Goal: Task Accomplishment & Management: Complete application form

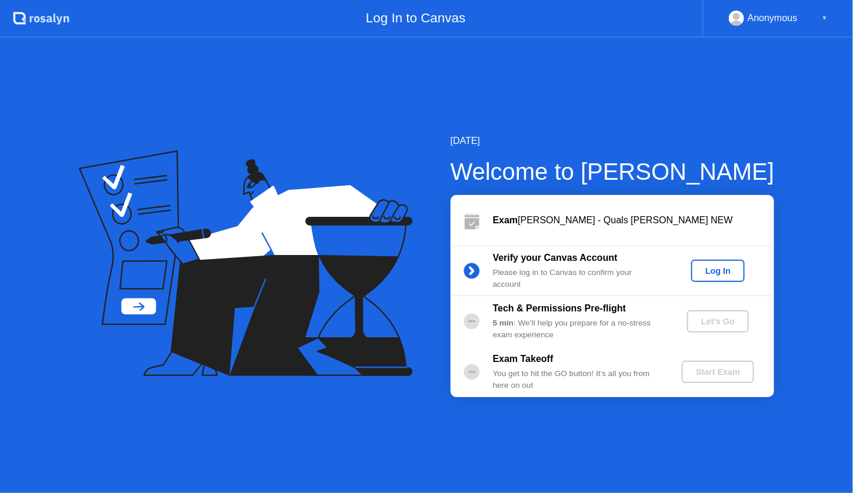
click at [739, 269] on div "Log In" at bounding box center [718, 270] width 44 height 9
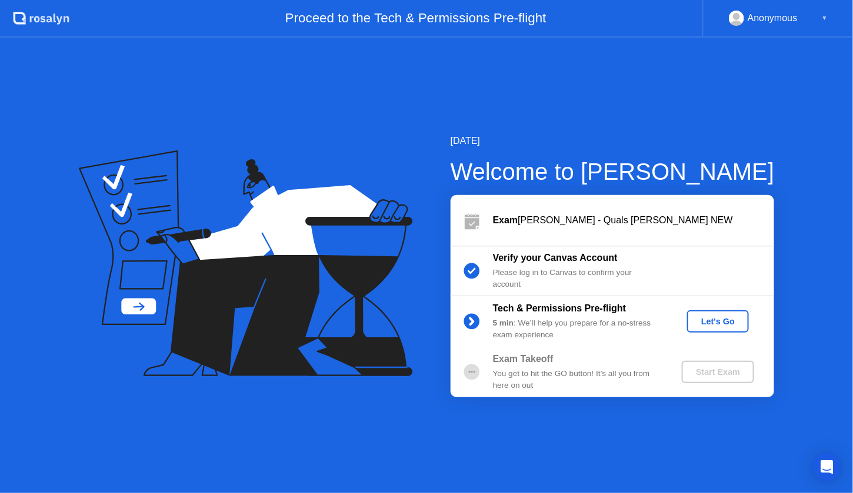
click at [726, 333] on div "Tech & Permissions Pre-flight 5 min : We’ll help you prepare for a no-stress ex…" at bounding box center [611, 321] width 323 height 51
click at [726, 326] on div "Let's Go" at bounding box center [718, 321] width 52 height 9
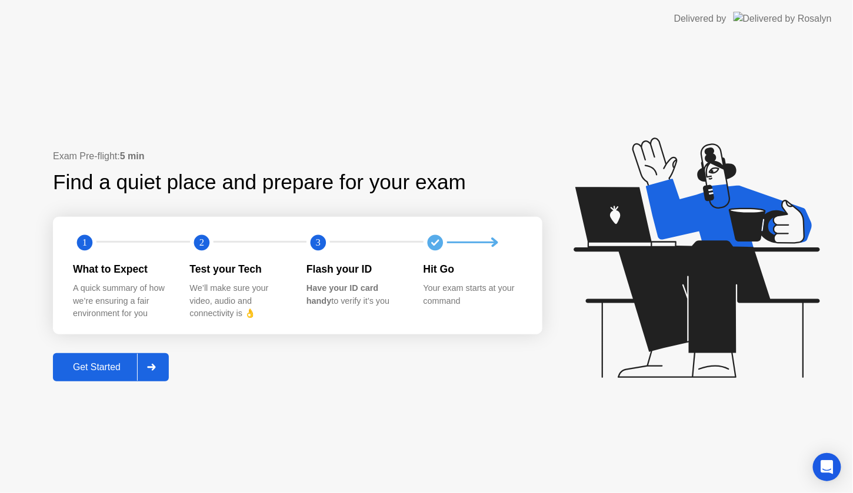
click at [78, 378] on button "Get Started" at bounding box center [111, 367] width 116 height 28
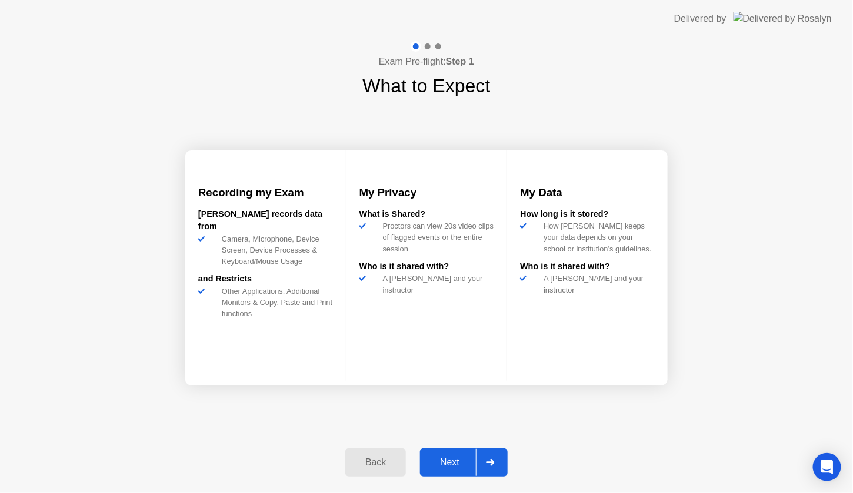
click at [436, 470] on button "Next" at bounding box center [464, 463] width 88 height 28
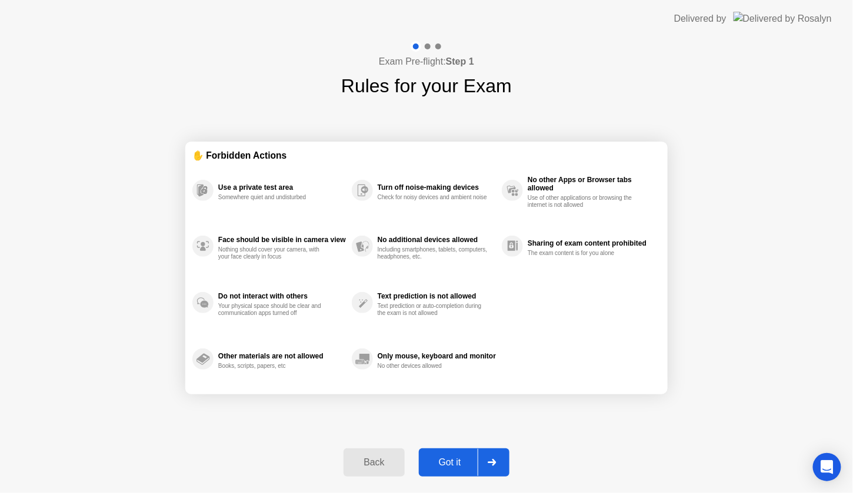
click at [436, 470] on button "Got it" at bounding box center [464, 463] width 91 height 28
select select "**********"
select select "*******"
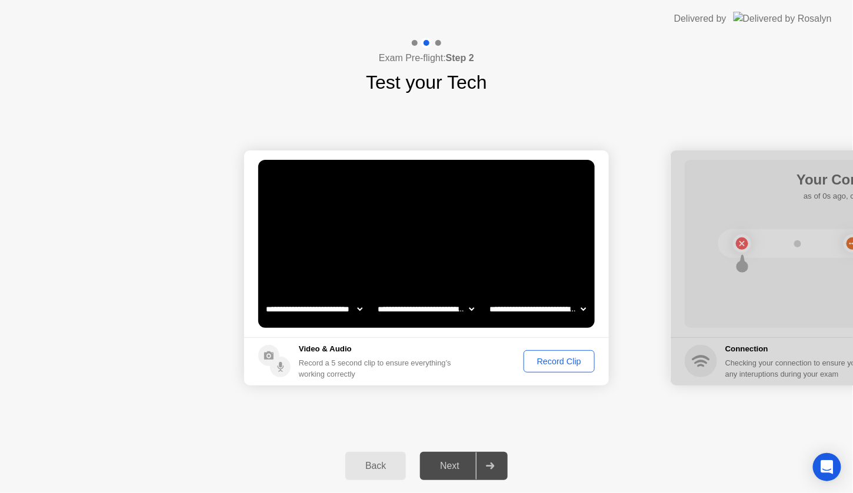
click at [540, 365] on div "Record Clip" at bounding box center [558, 361] width 63 height 9
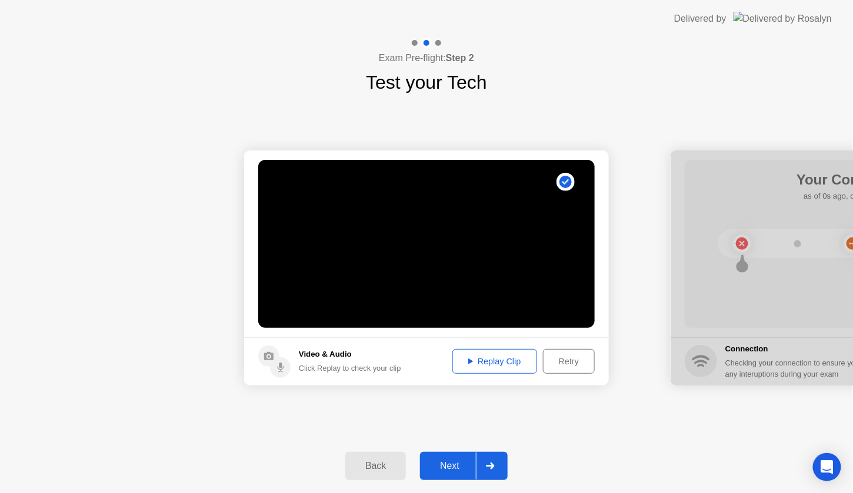
drag, startPoint x: 582, startPoint y: 370, endPoint x: 489, endPoint y: 368, distance: 93.0
click at [489, 368] on div "Replay Clip Retry" at bounding box center [520, 361] width 148 height 25
click at [489, 366] on div "Replay Clip" at bounding box center [494, 361] width 76 height 9
click at [453, 470] on div "Next" at bounding box center [449, 466] width 52 height 11
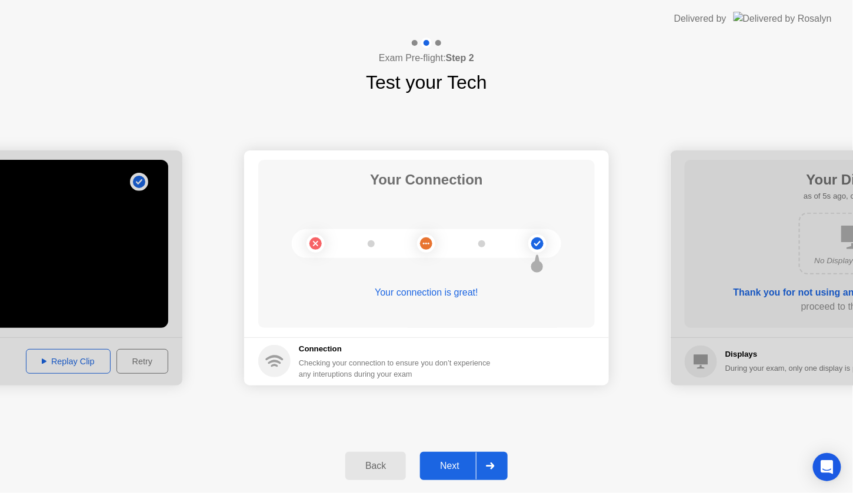
click at [449, 470] on div "Next" at bounding box center [449, 466] width 52 height 11
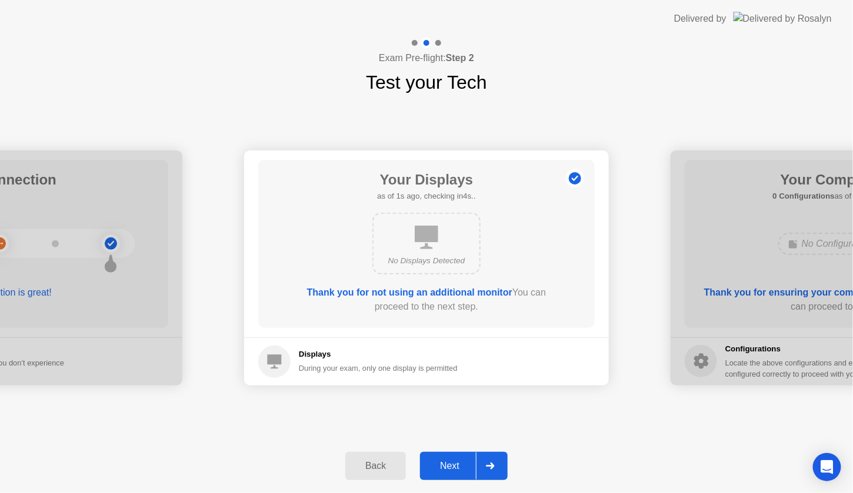
click at [449, 470] on div "Next" at bounding box center [449, 466] width 52 height 11
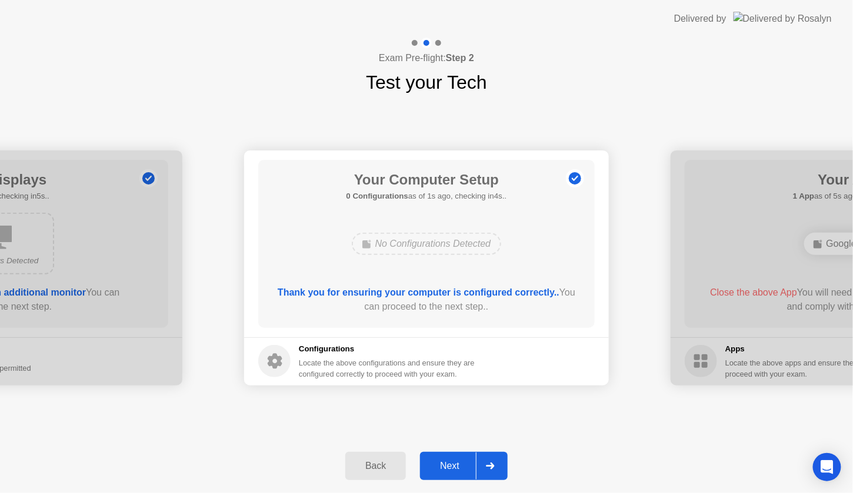
click at [449, 470] on div "Next" at bounding box center [449, 466] width 52 height 11
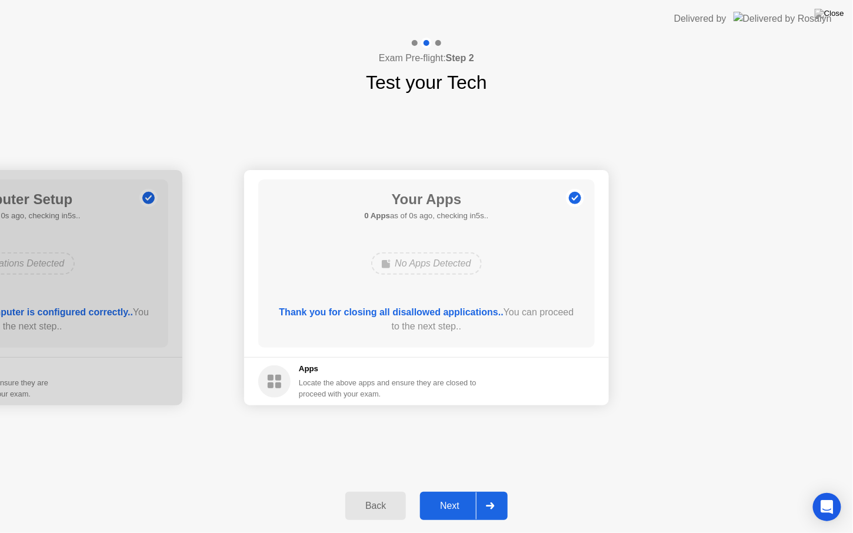
click at [468, 493] on div "Next" at bounding box center [449, 505] width 52 height 11
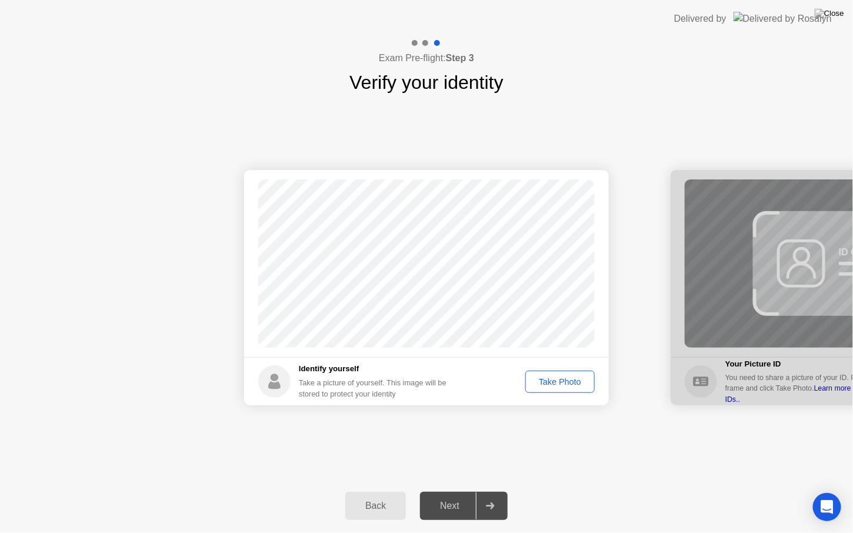
click at [444, 493] on div "Next" at bounding box center [449, 505] width 52 height 11
click at [535, 380] on div "Take Photo" at bounding box center [559, 381] width 61 height 9
click at [460, 493] on div "Next" at bounding box center [449, 505] width 52 height 11
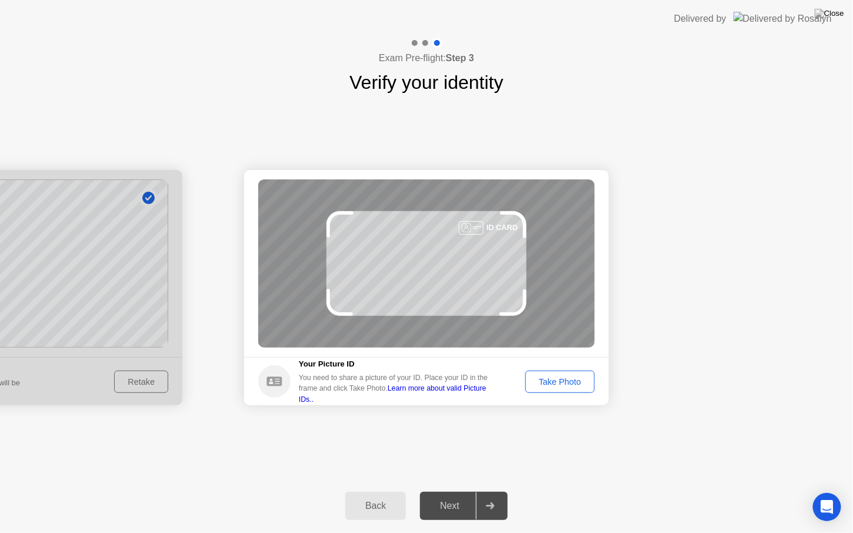
click at [548, 377] on div "Take Photo" at bounding box center [559, 381] width 61 height 9
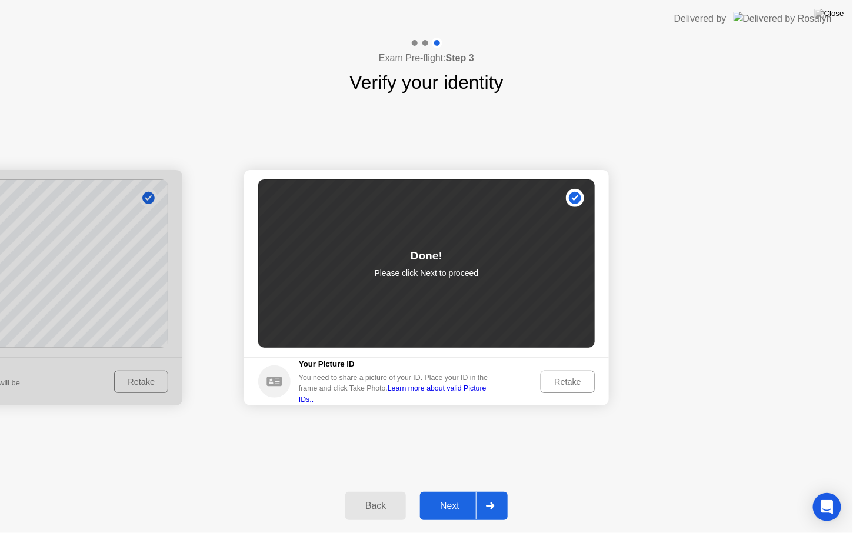
click at [548, 377] on div "Retake" at bounding box center [568, 381] width 46 height 9
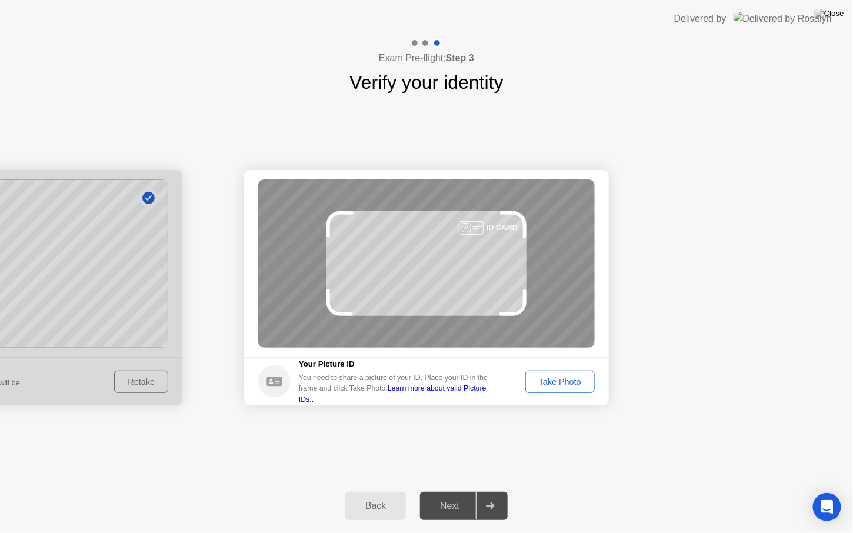
click at [548, 386] on div "Take Photo" at bounding box center [559, 381] width 61 height 9
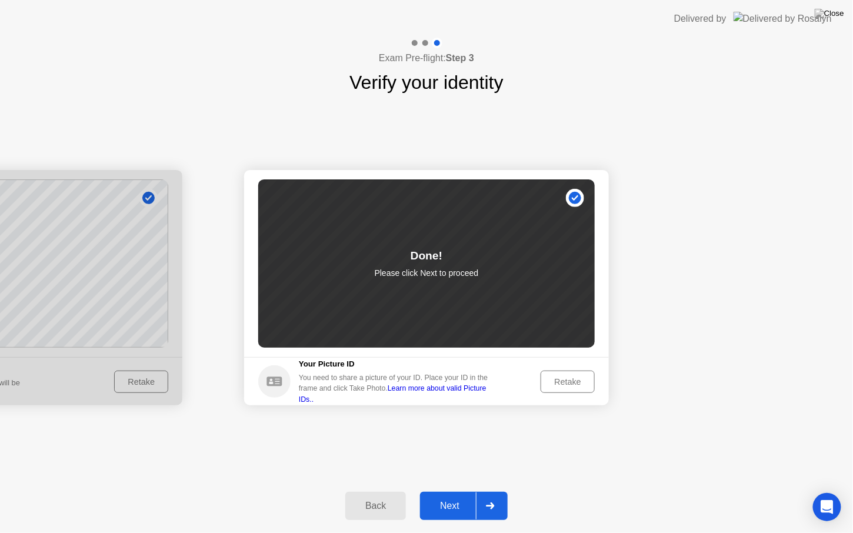
click at [442, 493] on button "Next" at bounding box center [464, 506] width 88 height 28
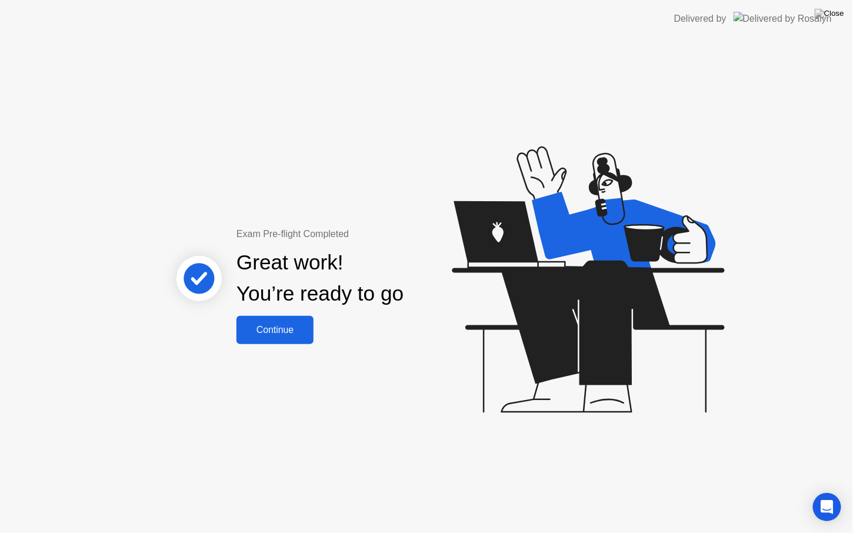
click at [293, 339] on button "Continue" at bounding box center [274, 330] width 77 height 28
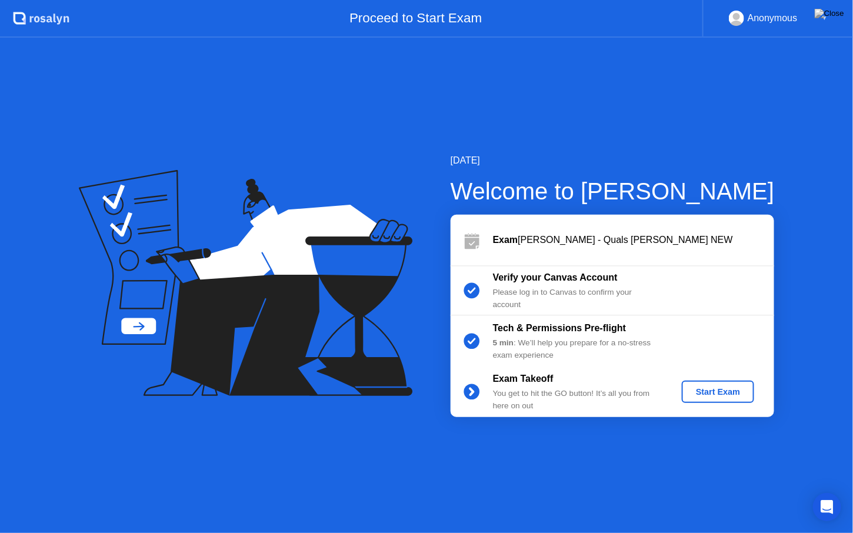
click at [722, 387] on div "Start Exam" at bounding box center [717, 391] width 63 height 9
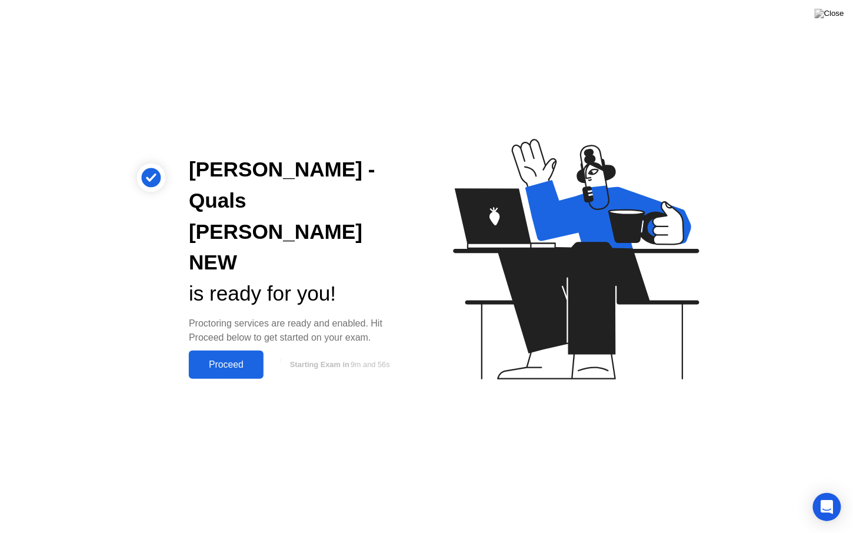
click at [223, 359] on div "Proceed" at bounding box center [226, 364] width 68 height 11
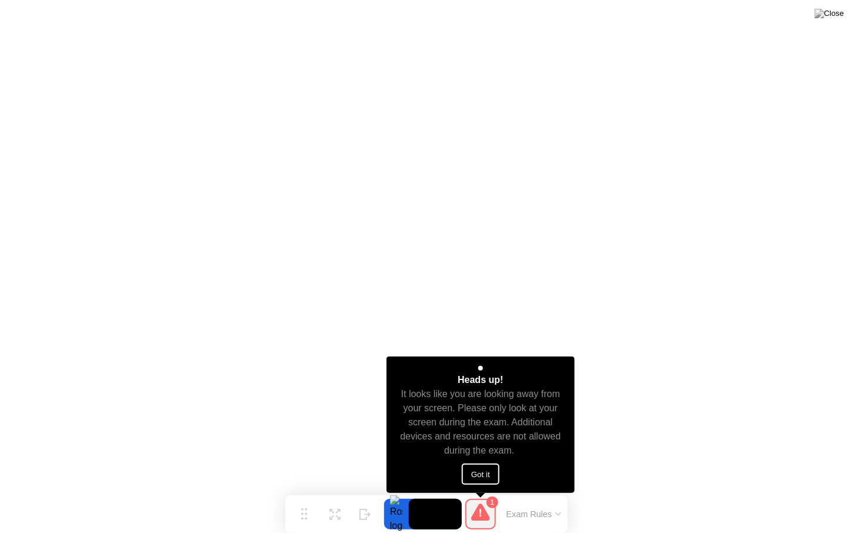
click at [490, 474] on button "Got it" at bounding box center [481, 473] width 38 height 21
